Goal: Task Accomplishment & Management: Manage account settings

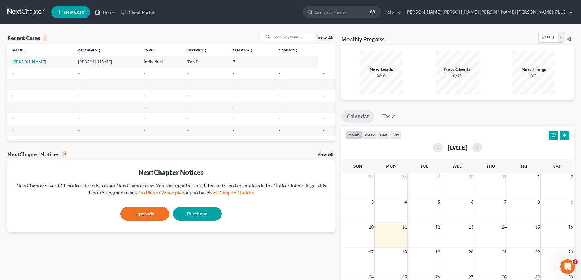
click at [30, 62] on link "[PERSON_NAME]" at bounding box center [29, 61] width 34 height 5
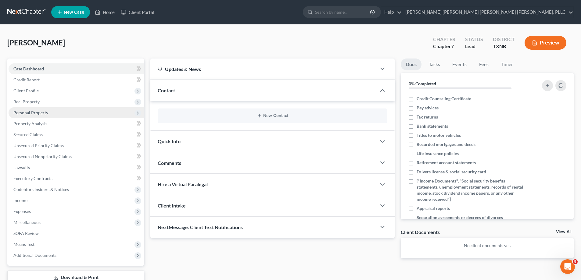
click at [37, 112] on span "Personal Property" at bounding box center [30, 112] width 35 height 5
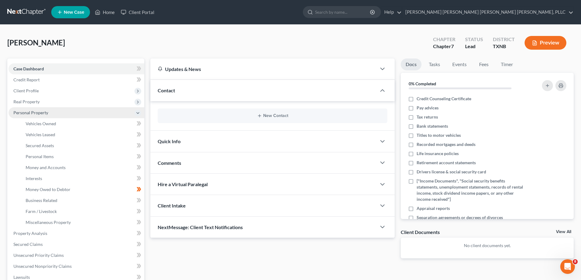
click at [37, 112] on span "Personal Property" at bounding box center [30, 112] width 35 height 5
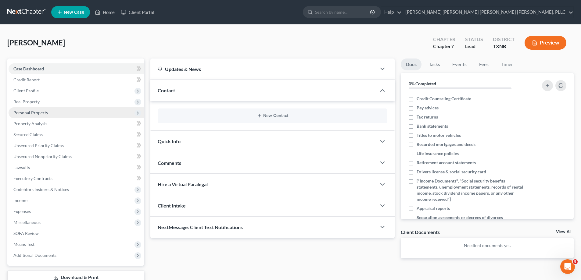
click at [37, 112] on span "Personal Property" at bounding box center [30, 112] width 35 height 5
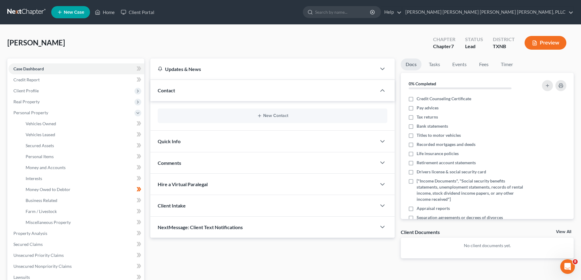
click at [181, 183] on span "Hire a Virtual Paralegal" at bounding box center [183, 184] width 50 height 6
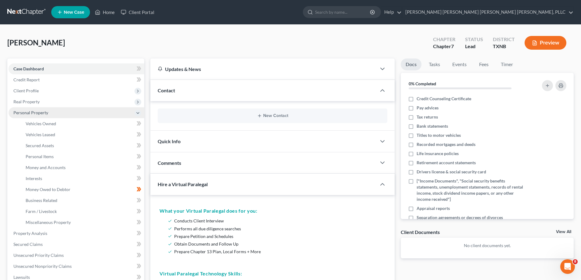
click at [47, 111] on span "Personal Property" at bounding box center [30, 112] width 35 height 5
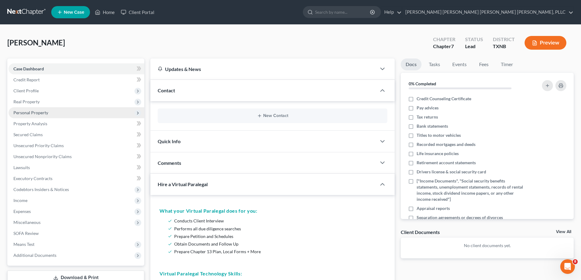
drag, startPoint x: 47, startPoint y: 111, endPoint x: 33, endPoint y: 115, distance: 14.4
click at [33, 115] on span "Personal Property" at bounding box center [77, 112] width 136 height 11
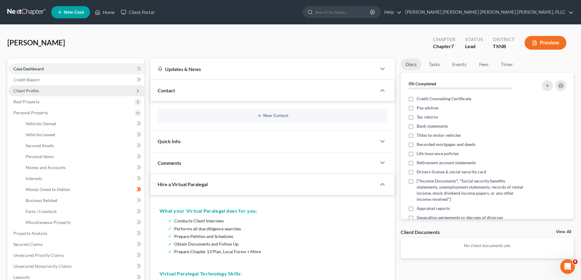
click at [31, 93] on span "Client Profile" at bounding box center [25, 90] width 25 height 5
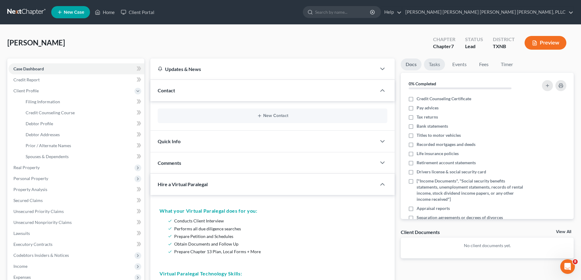
click at [437, 66] on link "Tasks" at bounding box center [434, 65] width 21 height 12
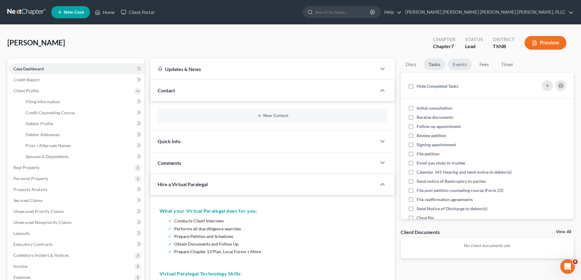
click at [453, 64] on link "Events" at bounding box center [460, 65] width 24 height 12
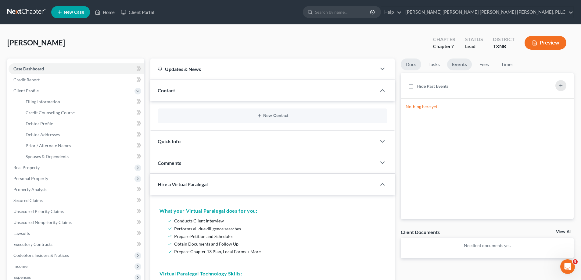
click at [407, 65] on link "Docs" at bounding box center [411, 65] width 20 height 12
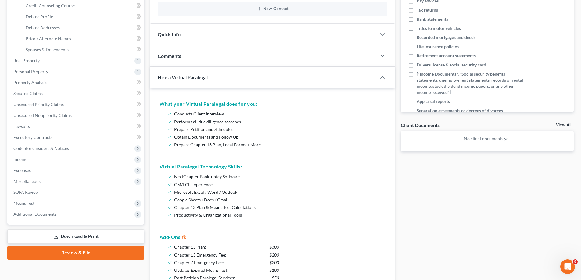
scroll to position [122, 0]
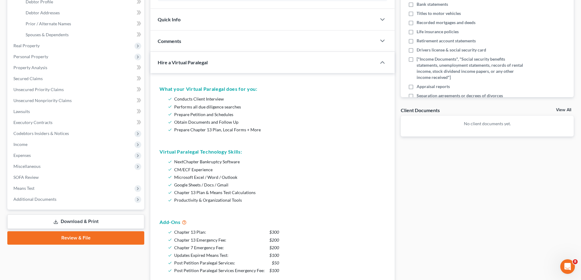
click at [99, 220] on link "Download & Print" at bounding box center [75, 222] width 137 height 14
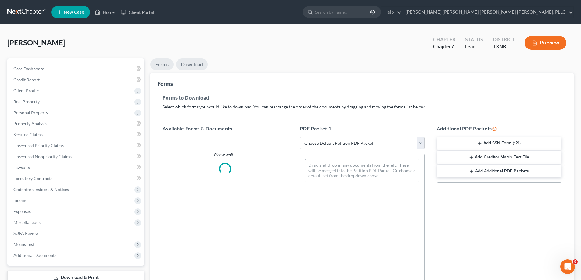
click at [197, 63] on link "Download" at bounding box center [192, 65] width 32 height 12
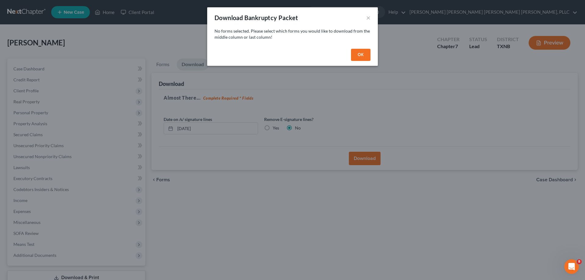
drag, startPoint x: 363, startPoint y: 57, endPoint x: 356, endPoint y: 57, distance: 7.0
click at [362, 56] on button "OK" at bounding box center [361, 55] width 20 height 12
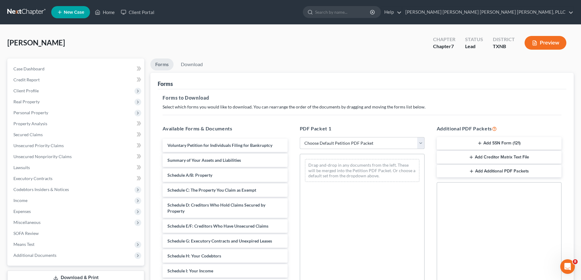
click at [322, 141] on select "Choose Default Petition PDF Packet Complete Bankruptcy Petition (all forms and …" at bounding box center [362, 143] width 125 height 12
select select "0"
click at [300, 137] on select "Choose Default Petition PDF Packet Complete Bankruptcy Petition (all forms and …" at bounding box center [362, 143] width 125 height 12
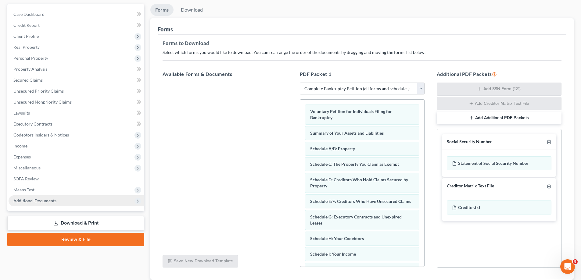
scroll to position [61, 0]
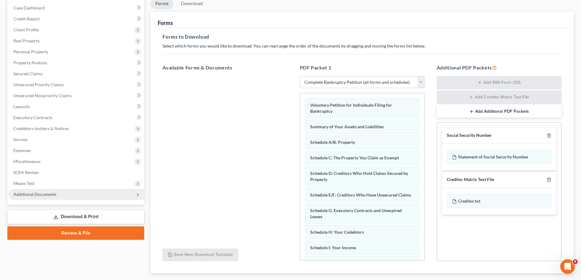
click at [130, 194] on span "Additional Documents" at bounding box center [77, 194] width 136 height 11
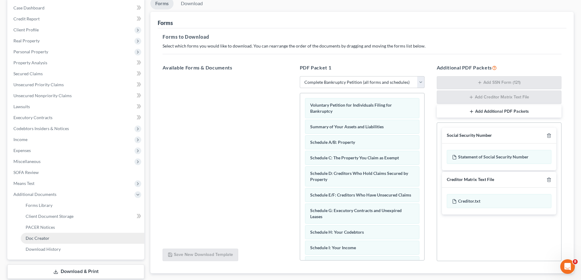
click at [74, 238] on link "Doc Creator" at bounding box center [82, 238] width 123 height 11
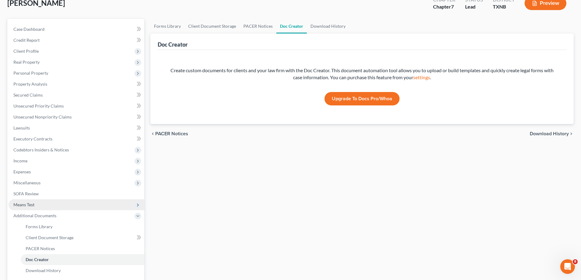
scroll to position [99, 0]
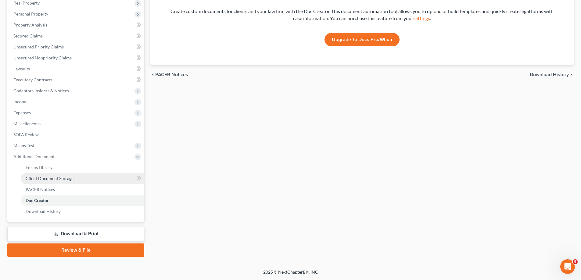
click at [54, 179] on span "Client Document Storage" at bounding box center [50, 178] width 48 height 5
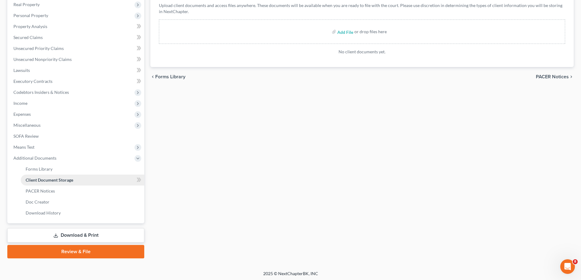
scroll to position [99, 0]
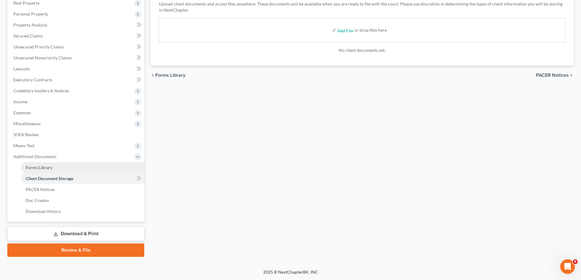
click at [48, 170] on span "Forms Library" at bounding box center [39, 167] width 27 height 5
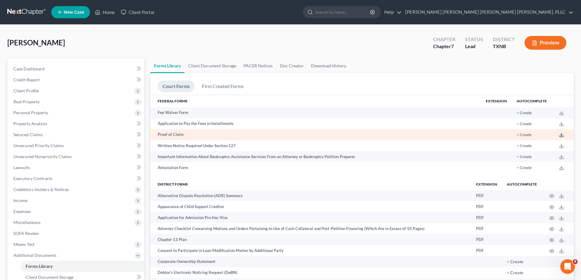
click at [563, 135] on icon at bounding box center [561, 135] width 5 height 5
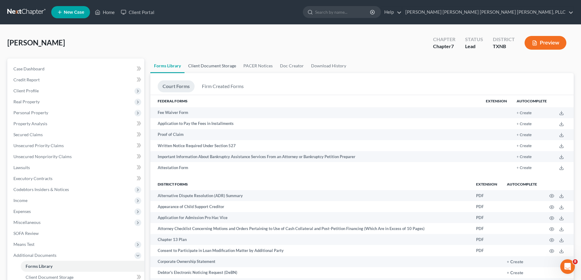
click at [214, 65] on link "Client Document Storage" at bounding box center [211, 66] width 55 height 15
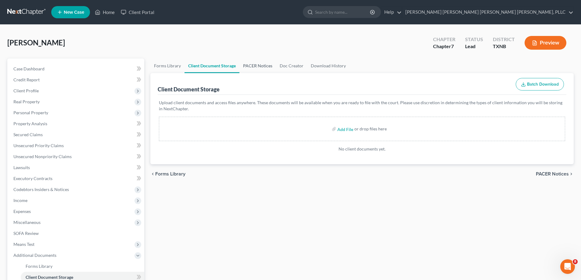
click at [254, 63] on link "PACER Notices" at bounding box center [257, 66] width 37 height 15
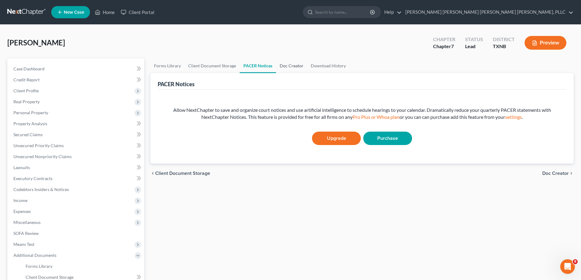
click at [291, 66] on link "Doc Creator" at bounding box center [291, 66] width 31 height 15
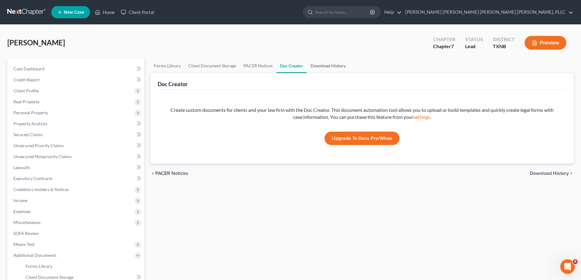
click at [324, 66] on link "Download History" at bounding box center [328, 66] width 42 height 15
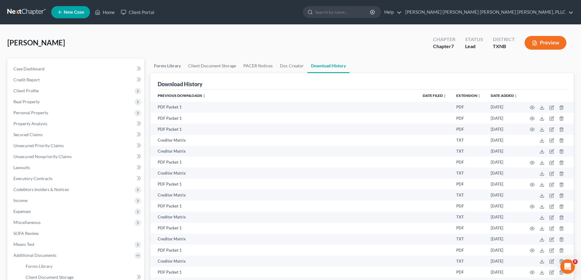
click at [175, 66] on link "Forms Library" at bounding box center [167, 66] width 34 height 15
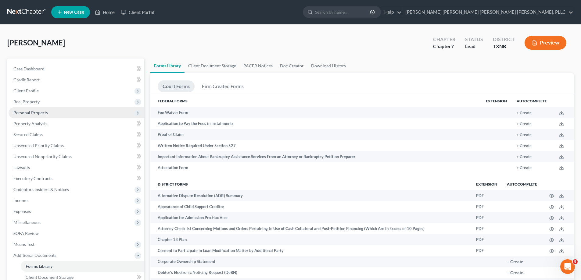
click at [39, 112] on span "Personal Property" at bounding box center [30, 112] width 35 height 5
